Goal: Transaction & Acquisition: Purchase product/service

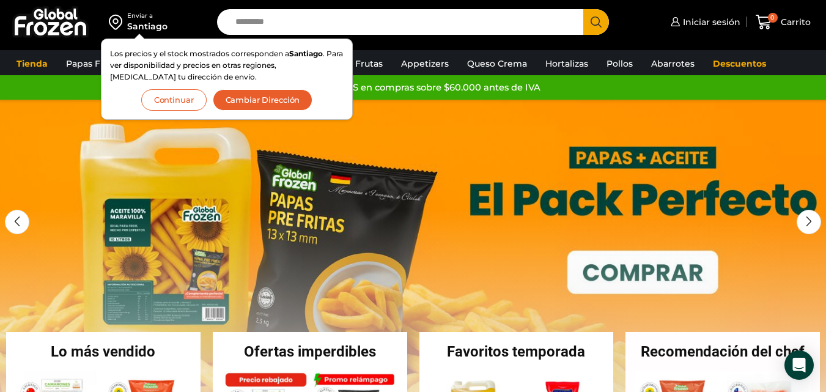
click at [179, 111] on div "Los precios y el stock mostrados corresponden a [GEOGRAPHIC_DATA] . Para ver di…" at bounding box center [227, 79] width 252 height 81
click at [179, 96] on button "Continuar" at bounding box center [173, 99] width 65 height 21
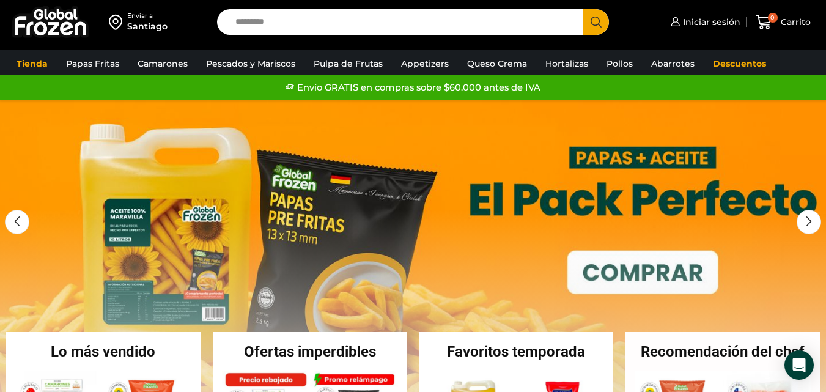
click at [305, 17] on input "Search input" at bounding box center [403, 22] width 348 height 26
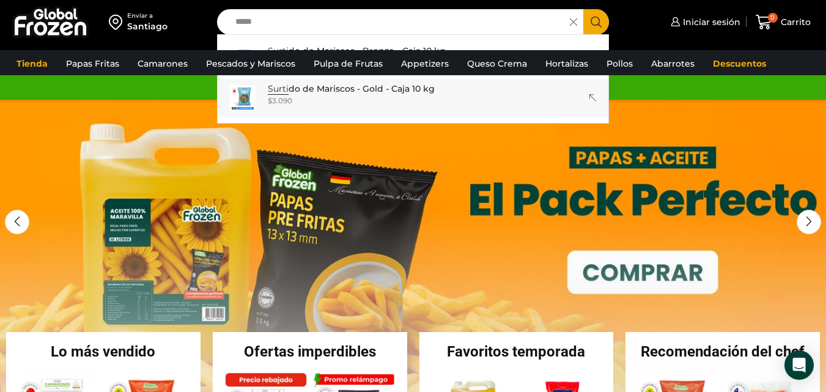
click at [331, 80] on link "Surti do de Mariscos - Gold - Caja 10 kg In stock $ 3.090" at bounding box center [413, 98] width 391 height 38
type input "**********"
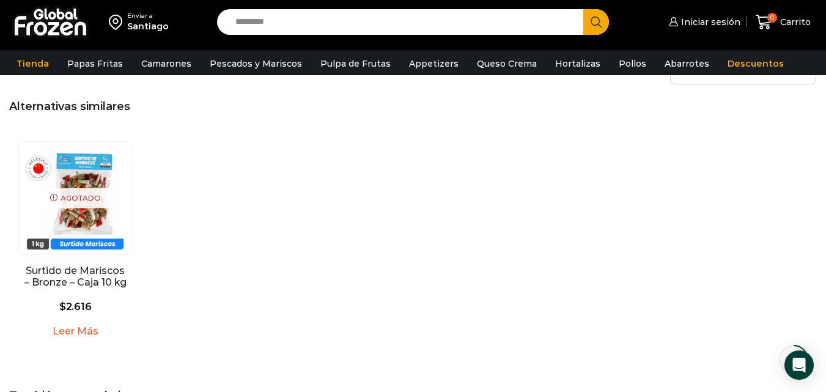
scroll to position [788, 0]
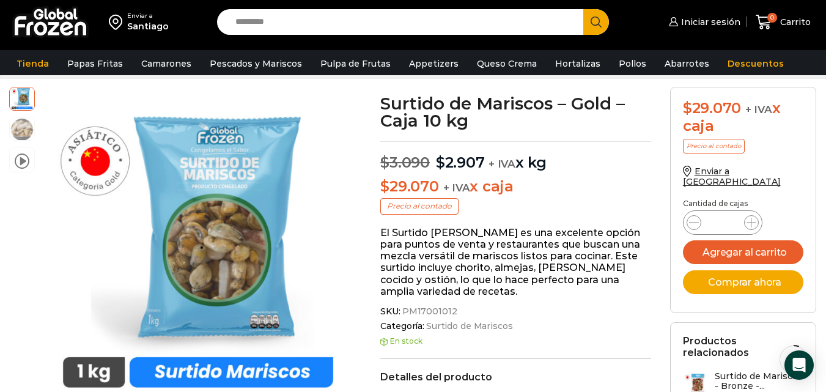
drag, startPoint x: 835, startPoint y: 73, endPoint x: 806, endPoint y: 84, distance: 31.1
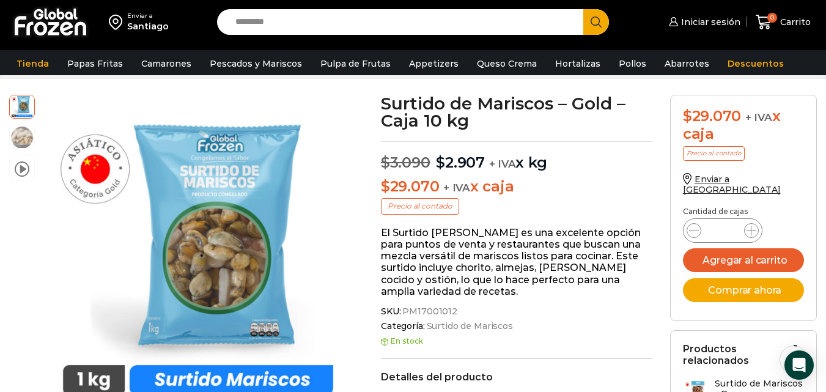
scroll to position [51, 0]
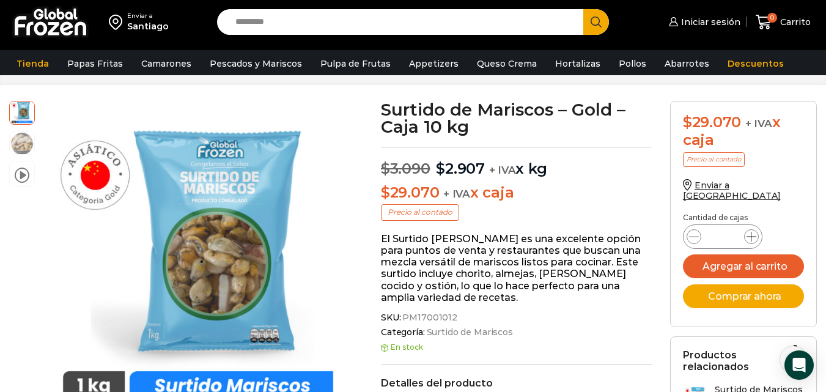
click at [752, 232] on icon at bounding box center [752, 237] width 10 height 10
type input "*"
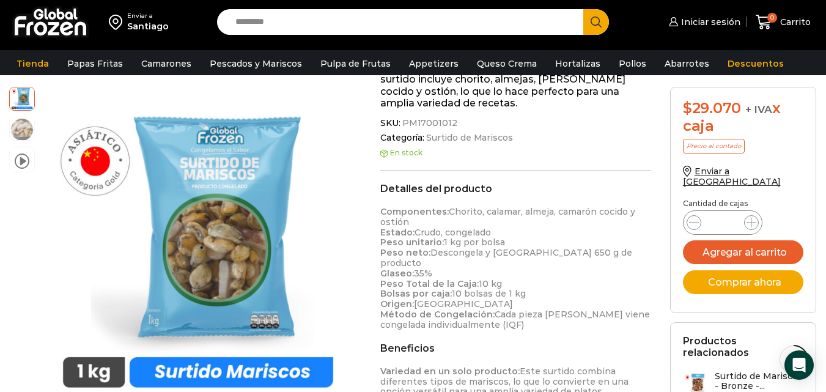
scroll to position [260, 0]
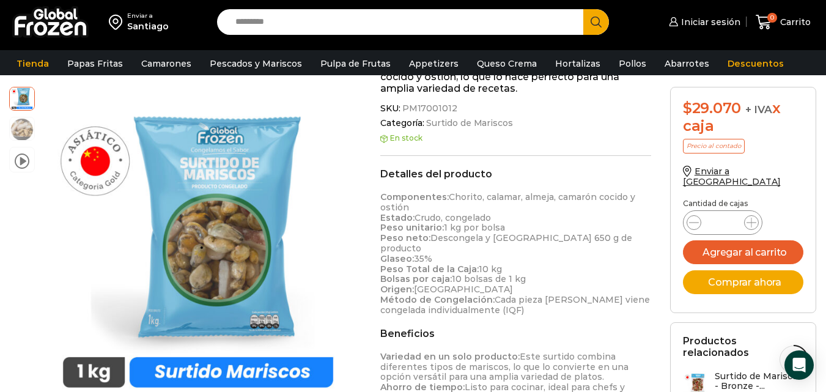
drag, startPoint x: 735, startPoint y: 268, endPoint x: 751, endPoint y: 294, distance: 30.2
click at [751, 294] on form "$ 29.070 + IVA x caja Precio al contado Enviar a Chile Cantidad de cajas Surtid…" at bounding box center [743, 200] width 147 height 226
click at [748, 278] on button "Comprar ahora" at bounding box center [743, 282] width 121 height 24
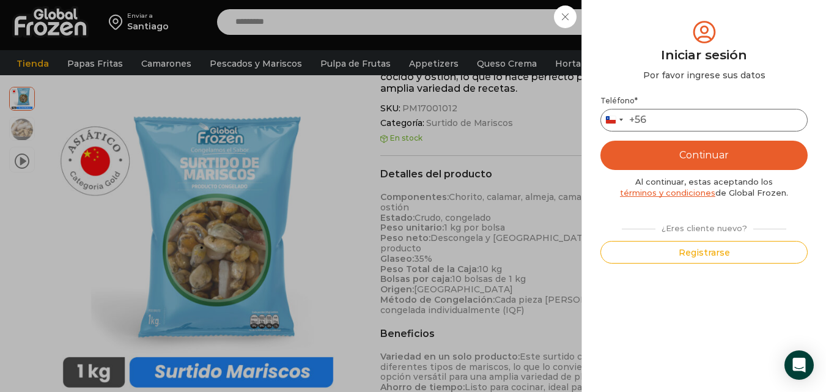
click at [689, 120] on input "Teléfono *" at bounding box center [704, 120] width 207 height 23
type input "*********"
drag, startPoint x: 699, startPoint y: 162, endPoint x: 714, endPoint y: 161, distance: 15.3
click at [714, 161] on button "Continuar" at bounding box center [704, 155] width 207 height 29
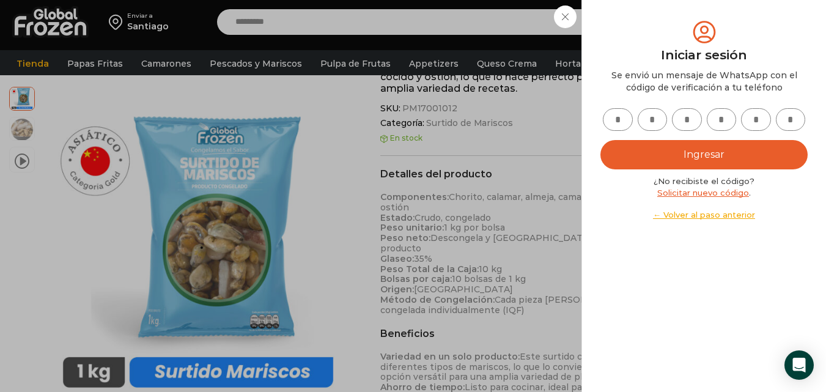
click at [618, 125] on input "text" at bounding box center [618, 119] width 30 height 23
type input "*"
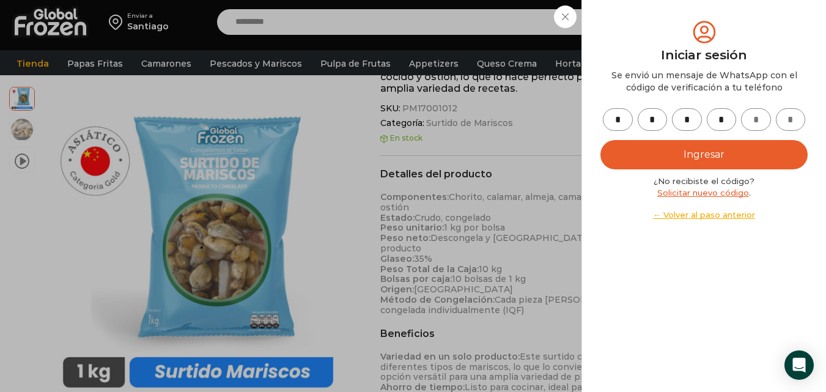
type input "*"
click at [661, 150] on button "Ingresar" at bounding box center [704, 154] width 207 height 29
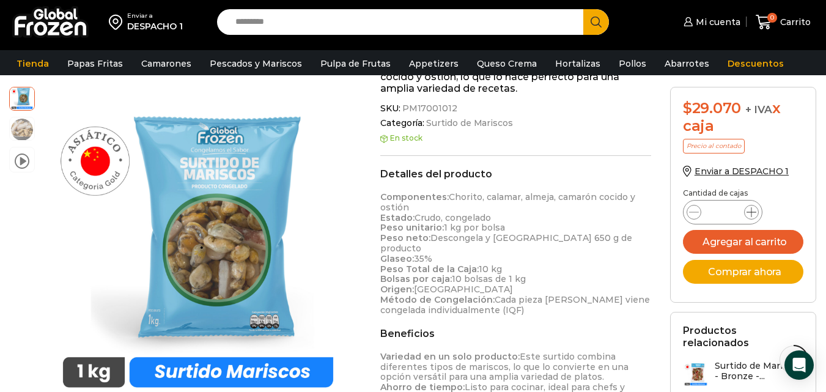
click at [749, 209] on icon at bounding box center [752, 212] width 10 height 10
type input "*"
click at [742, 238] on button "Agregar al carrito" at bounding box center [743, 242] width 121 height 24
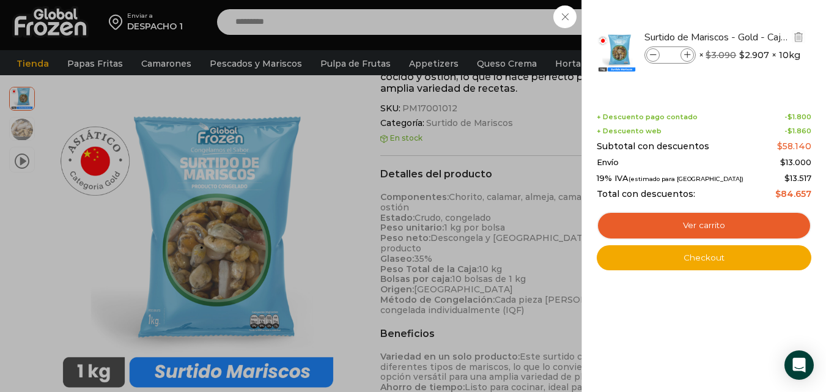
click at [685, 54] on icon at bounding box center [687, 55] width 7 height 7
type input "*"
click at [648, 58] on span at bounding box center [653, 54] width 13 height 13
type input "*"
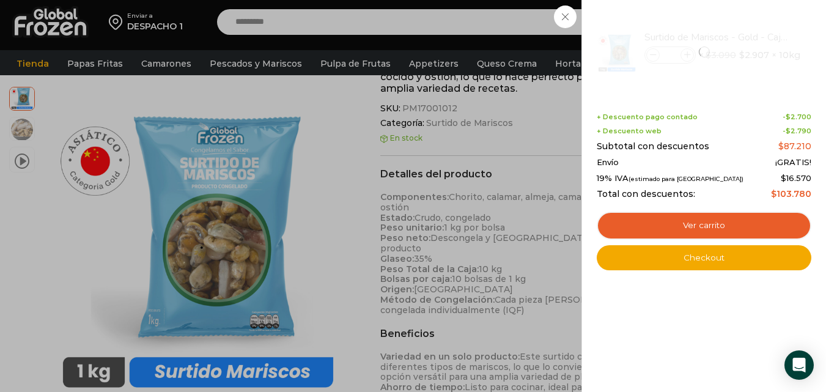
click at [753, 14] on div "3 Carrito 3 3 Shopping Cart *" at bounding box center [783, 22] width 61 height 29
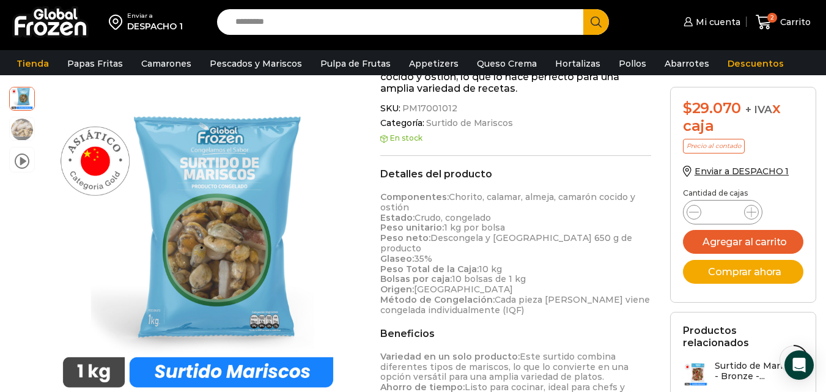
click at [283, 24] on input "Search input" at bounding box center [403, 22] width 348 height 26
type input "**********"
click at [584, 9] on button "Search" at bounding box center [597, 22] width 26 height 26
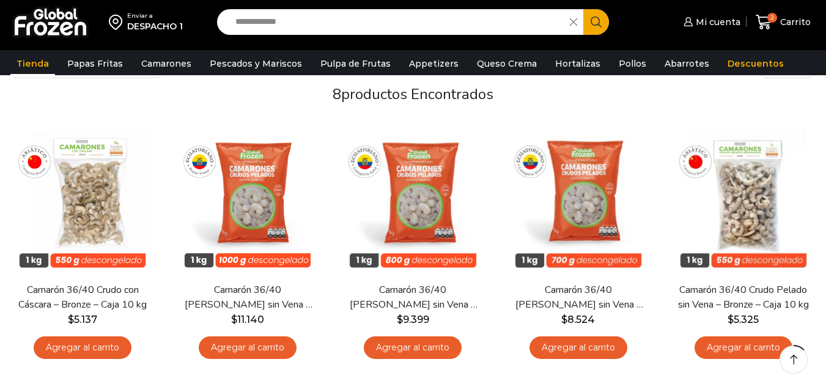
scroll to position [102, 0]
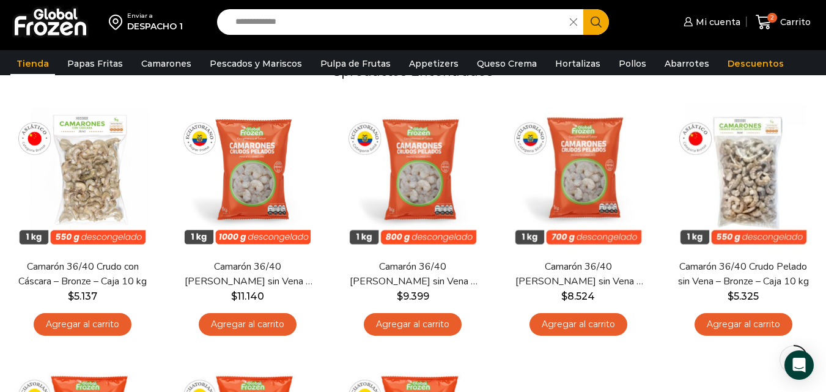
scroll to position [111, 0]
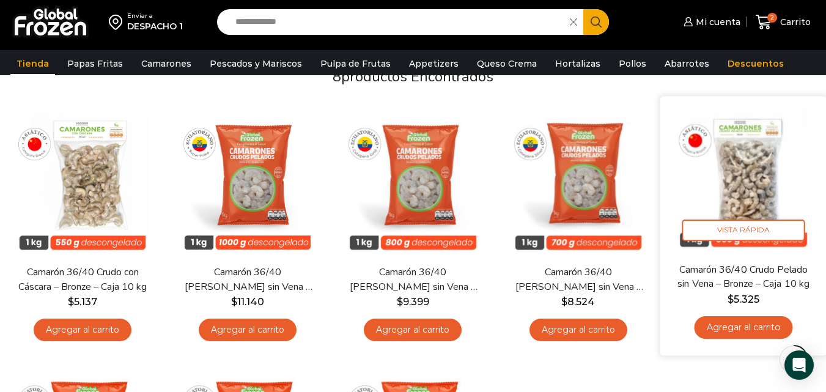
click at [740, 326] on link "Agregar al carrito" at bounding box center [743, 327] width 98 height 23
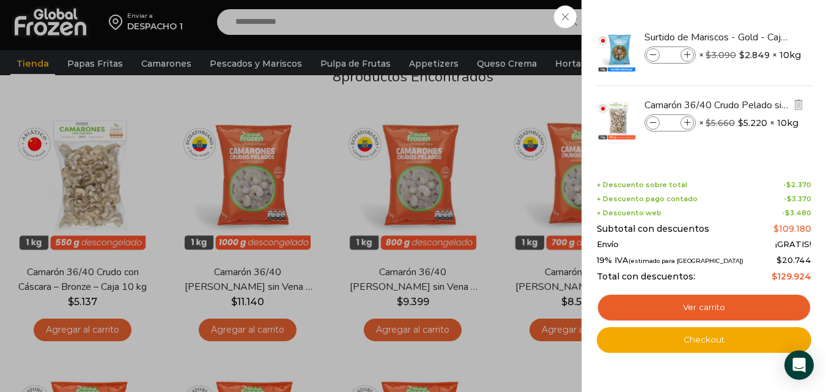
click at [654, 116] on span at bounding box center [653, 122] width 13 height 13
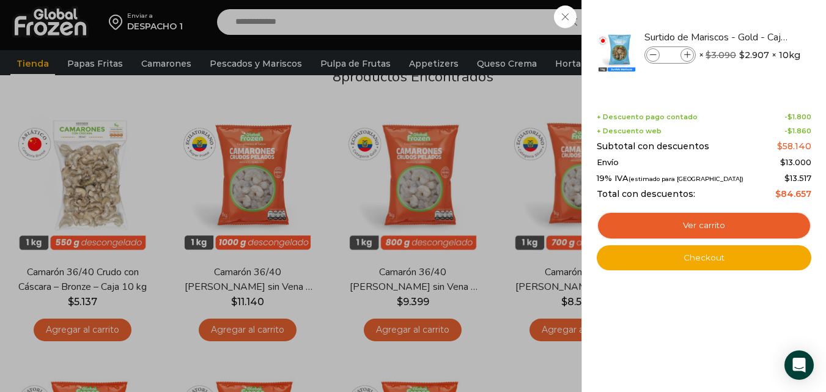
click at [753, 19] on div "2 [GEOGRAPHIC_DATA] 2 2 Shopping Cart *" at bounding box center [783, 22] width 61 height 29
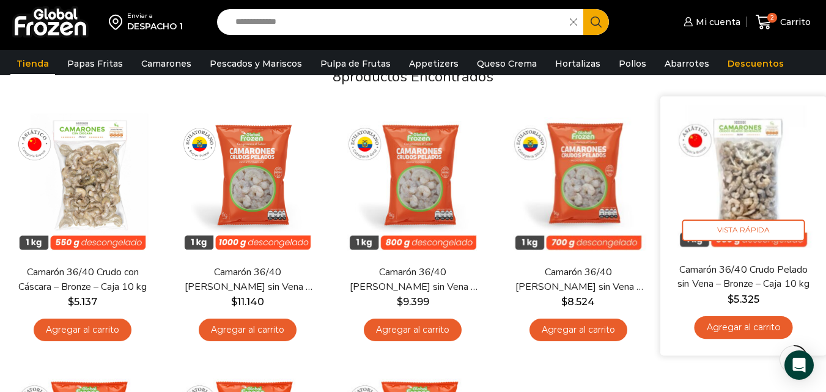
click at [748, 329] on link "Agregar al carrito" at bounding box center [743, 327] width 98 height 23
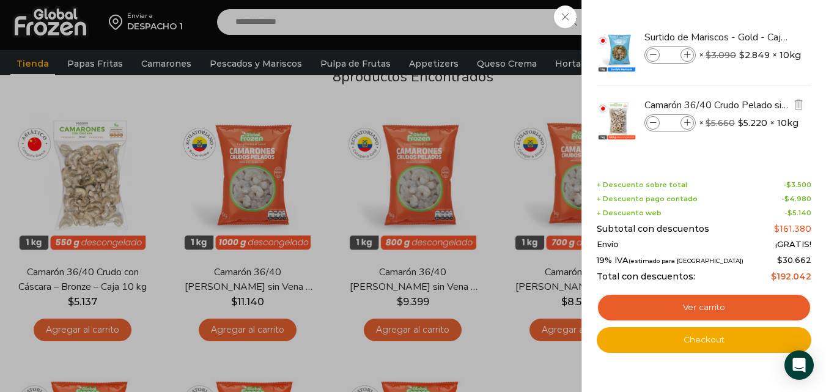
click at [693, 118] on div "Camarón 36/40 Crudo Pelado sin Vena - Bronze - Caja 10 kg cantidad *" at bounding box center [670, 122] width 51 height 17
click at [686, 124] on icon at bounding box center [687, 123] width 7 height 7
type input "*"
click at [686, 124] on icon at bounding box center [687, 123] width 7 height 7
type input "*"
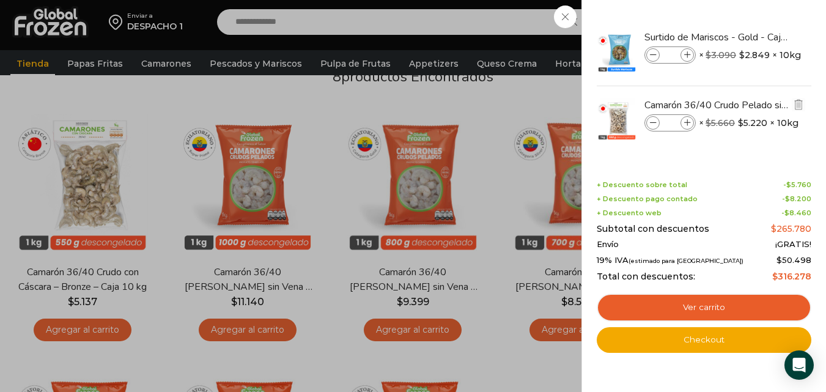
click at [653, 122] on icon at bounding box center [653, 123] width 7 height 7
type input "*"
click at [799, 106] on img "Eliminar Camarón 36/40 Crudo Pelado sin Vena - Bronze - Caja 10 kg del carrito" at bounding box center [798, 104] width 11 height 11
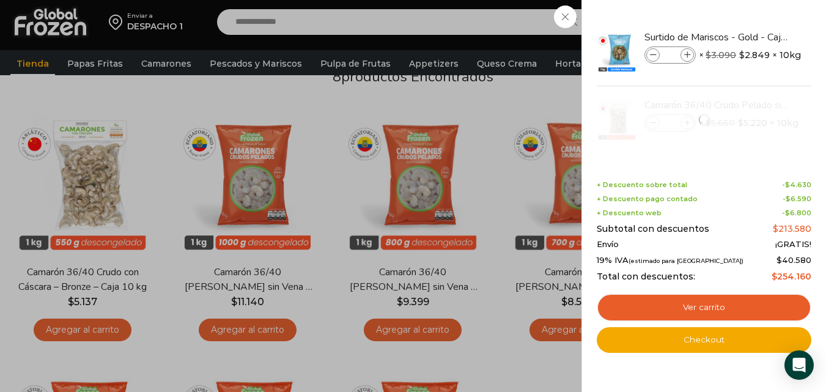
click at [753, 17] on div "5 [GEOGRAPHIC_DATA] 5 5 Shopping Cart" at bounding box center [783, 22] width 61 height 29
